Goal: Task Accomplishment & Management: Complete application form

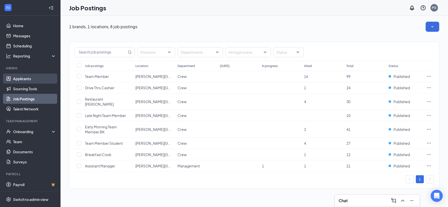
click at [26, 78] on link "Applicants" at bounding box center [34, 79] width 43 height 10
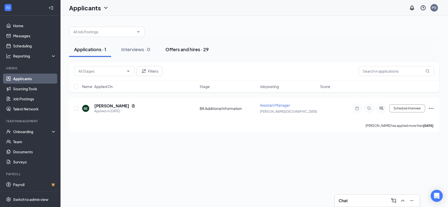
click at [186, 49] on div "Offers and hires · 29" at bounding box center [186, 49] width 43 height 6
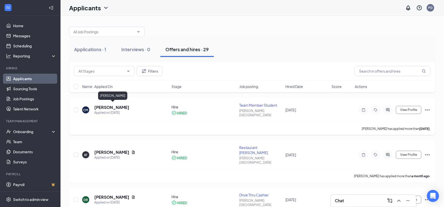
click at [111, 106] on h5 "[PERSON_NAME]" at bounding box center [111, 108] width 35 height 6
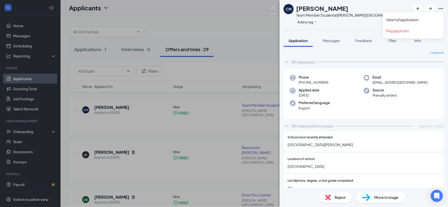
click at [441, 8] on icon "Ellipses" at bounding box center [441, 9] width 6 height 6
click at [413, 19] on link "View full application" at bounding box center [413, 19] width 54 height 5
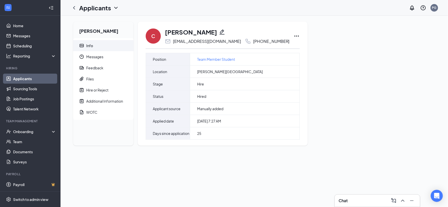
click at [225, 32] on icon "Pencil" at bounding box center [222, 32] width 6 height 6
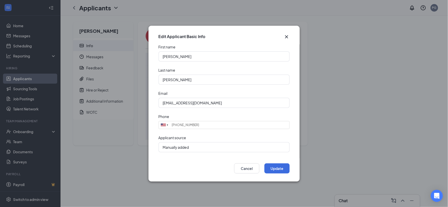
click at [287, 36] on icon "Cross" at bounding box center [287, 37] width 6 height 6
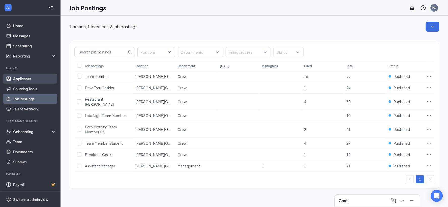
click at [31, 76] on link "Applicants" at bounding box center [34, 79] width 43 height 10
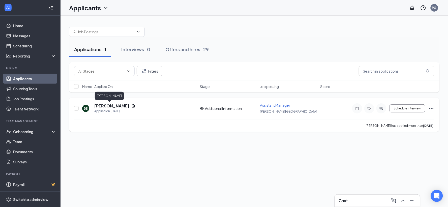
click at [106, 104] on h5 "[PERSON_NAME]" at bounding box center [111, 106] width 35 height 6
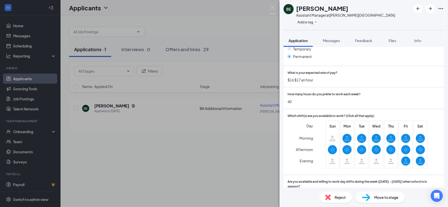
scroll to position [196, 0]
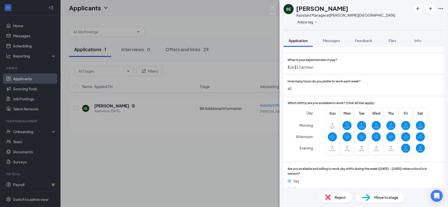
click at [103, 107] on div "BE Bruce Ealy Assistant Manager at BK Grove City Add a tag Application Messages…" at bounding box center [224, 103] width 448 height 207
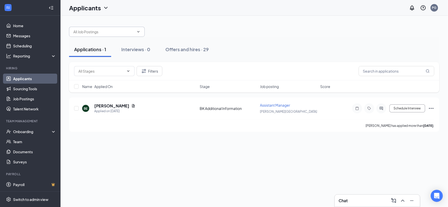
click at [135, 34] on span at bounding box center [107, 32] width 76 height 10
click at [139, 31] on icon "ChevronDown" at bounding box center [138, 31] width 2 height 1
click at [115, 32] on input "text" at bounding box center [103, 32] width 61 height 6
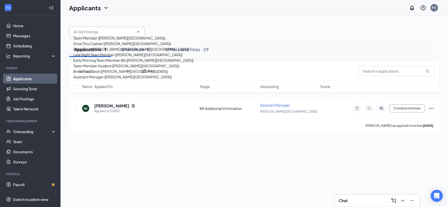
click at [90, 41] on div "Team Member (BK Grove City)" at bounding box center [119, 38] width 92 height 6
type input "Team Member (BK Grove City)"
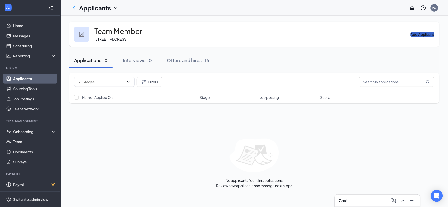
click at [411, 33] on button "Add Applicant" at bounding box center [423, 35] width 24 height 6
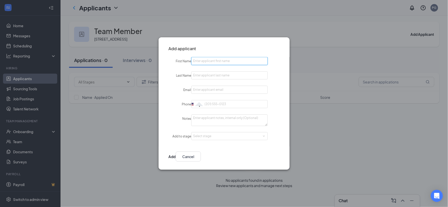
click at [236, 61] on input "First Name" at bounding box center [229, 61] width 76 height 8
type input "Melissa"
click at [225, 74] on input "Last Name" at bounding box center [229, 75] width 76 height 8
type input "Stinebaugh"
click at [216, 92] on input "Email" at bounding box center [229, 90] width 76 height 8
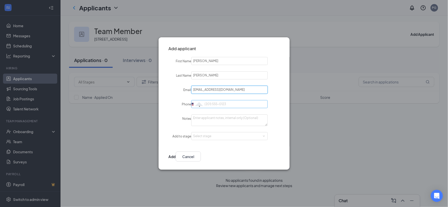
type input "melissastinebaugh106@gmail.com"
click at [216, 103] on input "Phone" at bounding box center [229, 104] width 76 height 8
type input "1"
click at [217, 134] on div "Select stage" at bounding box center [228, 136] width 70 height 5
type input "724-849-8394"
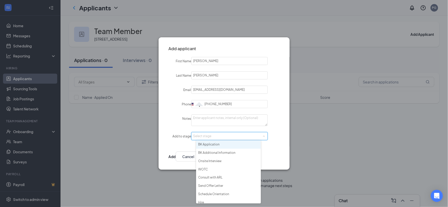
click at [221, 147] on li "BK Application" at bounding box center [228, 144] width 65 height 8
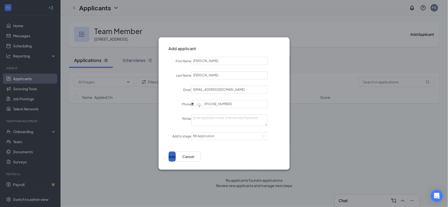
click at [176, 155] on button "Add" at bounding box center [172, 156] width 7 height 10
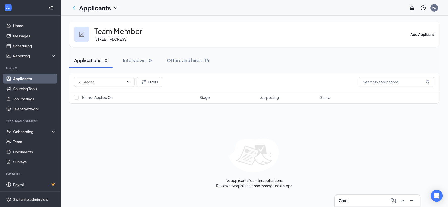
click at [28, 78] on link "Applicants" at bounding box center [34, 79] width 43 height 10
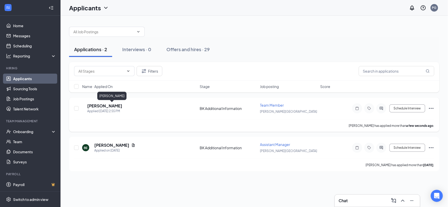
click at [122, 105] on h5 "Melissa Stinebaugh" at bounding box center [104, 106] width 35 height 6
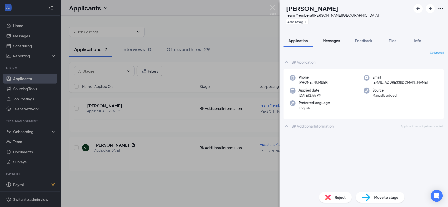
click at [323, 39] on button "Messages" at bounding box center [331, 40] width 27 height 13
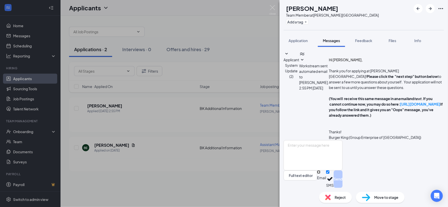
click at [320, 174] on input "Email" at bounding box center [318, 171] width 3 height 3
checkbox input "true"
click at [305, 179] on button "Full text editor" at bounding box center [301, 175] width 34 height 10
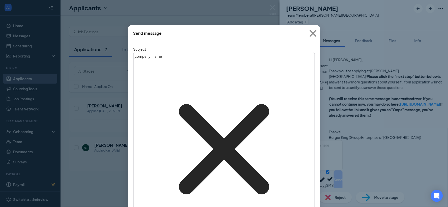
click at [157, 62] on span "company_name‌‌‌‌ {{company_name}}" at bounding box center [224, 146] width 180 height 185
click at [309, 32] on icon "Cross" at bounding box center [313, 33] width 14 height 14
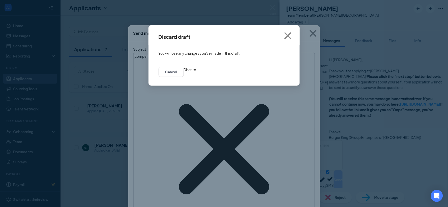
click at [196, 72] on button "Discard" at bounding box center [190, 70] width 13 height 6
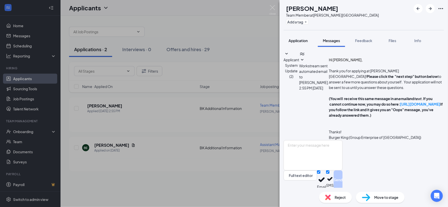
click at [301, 41] on span "Application" at bounding box center [298, 40] width 19 height 5
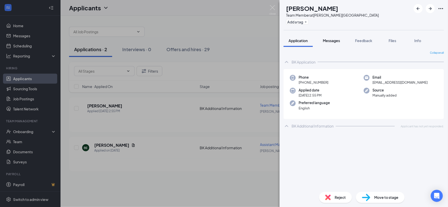
click at [329, 41] on span "Messages" at bounding box center [331, 40] width 17 height 5
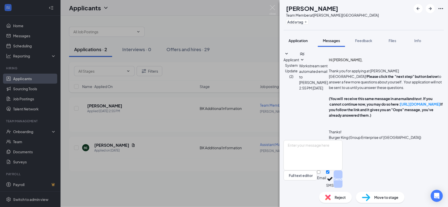
click at [308, 41] on span "Application" at bounding box center [298, 40] width 19 height 5
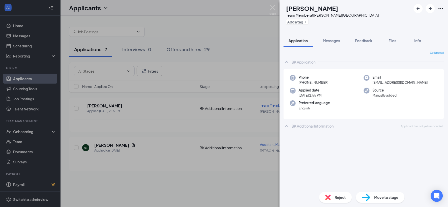
click at [385, 196] on span "Move to stage" at bounding box center [386, 198] width 24 height 6
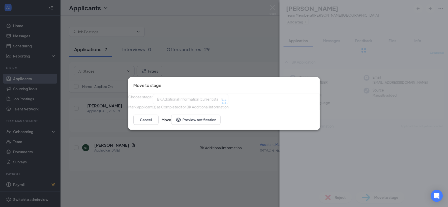
type input "Onsite Interview (next stage)"
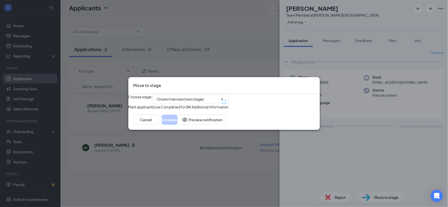
click at [316, 84] on icon "Cross" at bounding box center [317, 85] width 3 height 3
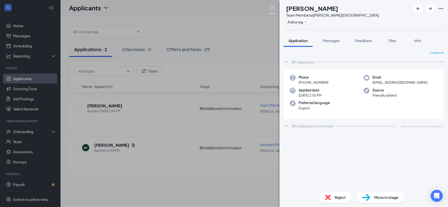
click at [273, 9] on img at bounding box center [272, 10] width 6 height 10
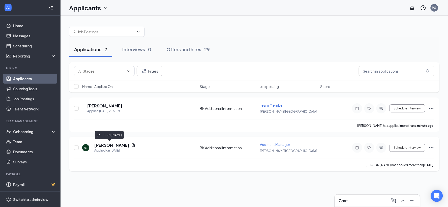
click at [107, 144] on h5 "[PERSON_NAME]" at bounding box center [111, 145] width 35 height 6
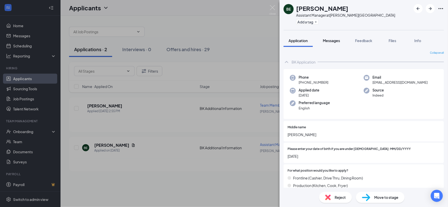
click at [334, 42] on span "Messages" at bounding box center [331, 40] width 17 height 5
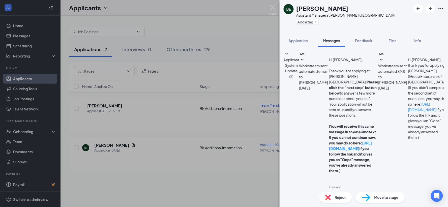
type textarea "hi, i was just reaching out to see if you were available for an interview tomor…"
checkbox input "true"
click at [269, 4] on div "BE Bruce Ealy Assistant Manager at BK Grove City Add a tag Application Messages…" at bounding box center [224, 103] width 448 height 207
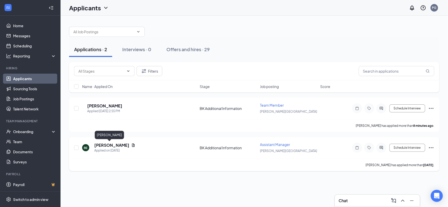
click at [100, 145] on h5 "[PERSON_NAME]" at bounding box center [111, 145] width 35 height 6
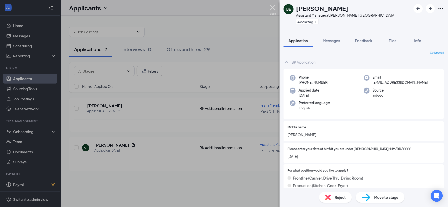
click at [271, 13] on img at bounding box center [272, 10] width 6 height 10
